Goal: Find specific fact

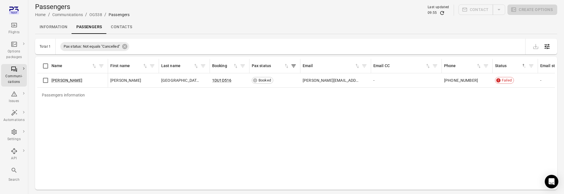
click at [195, 143] on div "Passengers information Name First name Last name Booking Pax status Email Email…" at bounding box center [295, 123] width 517 height 129
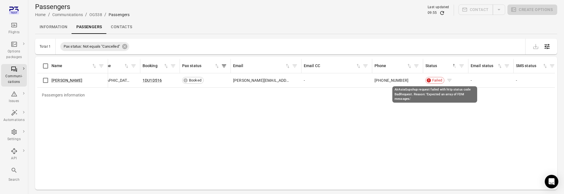
scroll to position [0, 70]
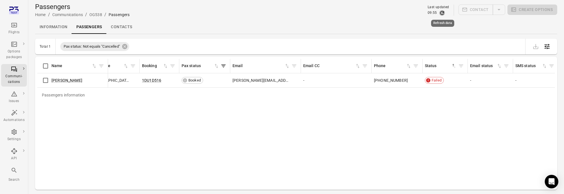
click at [445, 14] on icon "Refresh data" at bounding box center [442, 13] width 6 height 6
drag, startPoint x: 374, startPoint y: 82, endPoint x: 399, endPoint y: 80, distance: 25.2
click at [399, 80] on div "[PHONE_NUMBER]" at bounding box center [395, 81] width 42 height 6
copy span "[PHONE_NUMBER]"
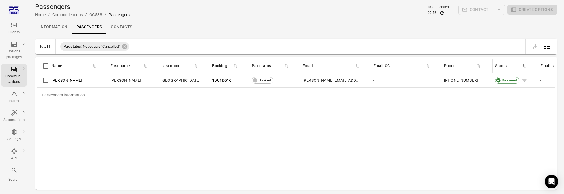
click at [503, 83] on span "Delivered" at bounding box center [508, 81] width 19 height 6
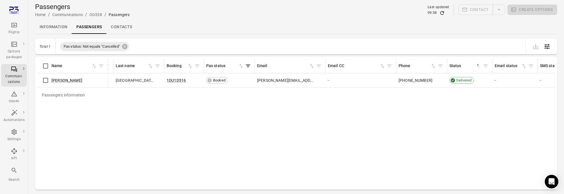
scroll to position [0, 118]
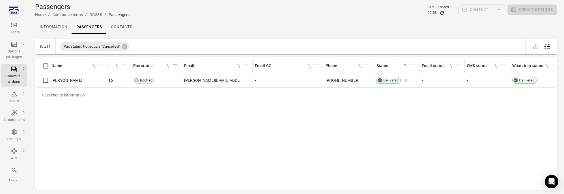
click at [394, 82] on span "Delivered" at bounding box center [390, 81] width 19 height 6
click at [405, 80] on icon "Passengers information" at bounding box center [406, 80] width 4 height 3
click at [392, 82] on span "Delivered" at bounding box center [390, 81] width 19 height 6
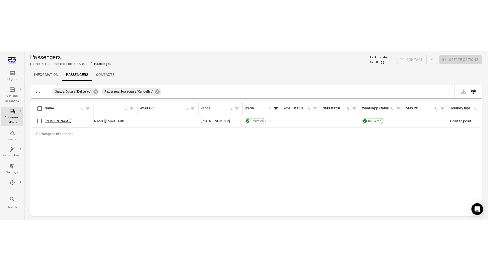
scroll to position [0, 244]
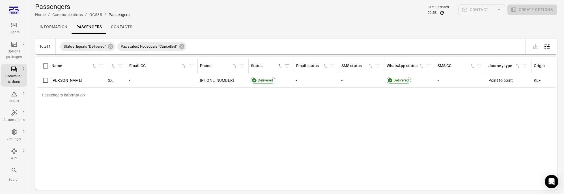
click at [135, 141] on div "Passengers information Name First name Last name Booking Pax status Email Email…" at bounding box center [295, 123] width 517 height 129
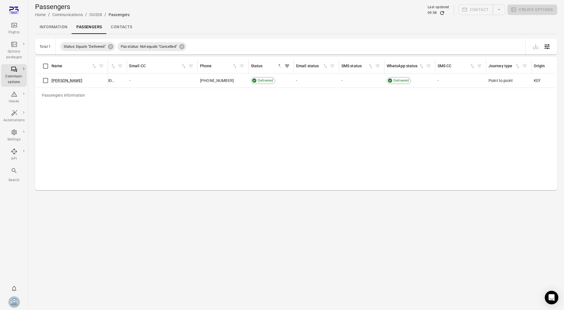
click at [404, 139] on div "Passengers information Name First name Last name Booking Pax status Email Email…" at bounding box center [295, 123] width 517 height 129
